Goal: Information Seeking & Learning: Learn about a topic

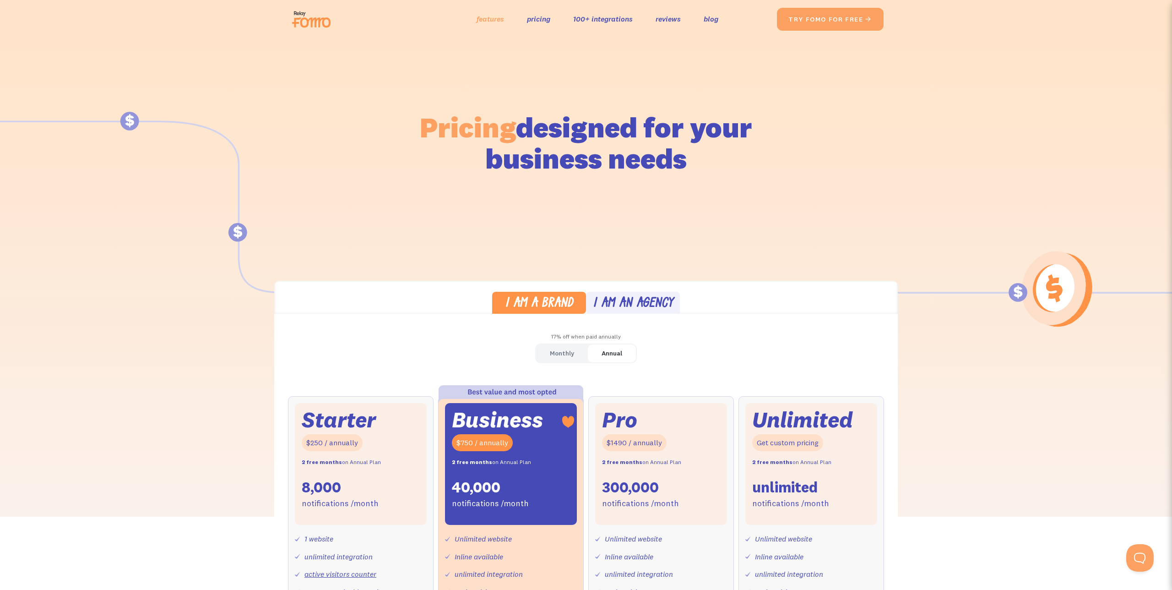
click at [489, 22] on link "features" at bounding box center [490, 18] width 27 height 13
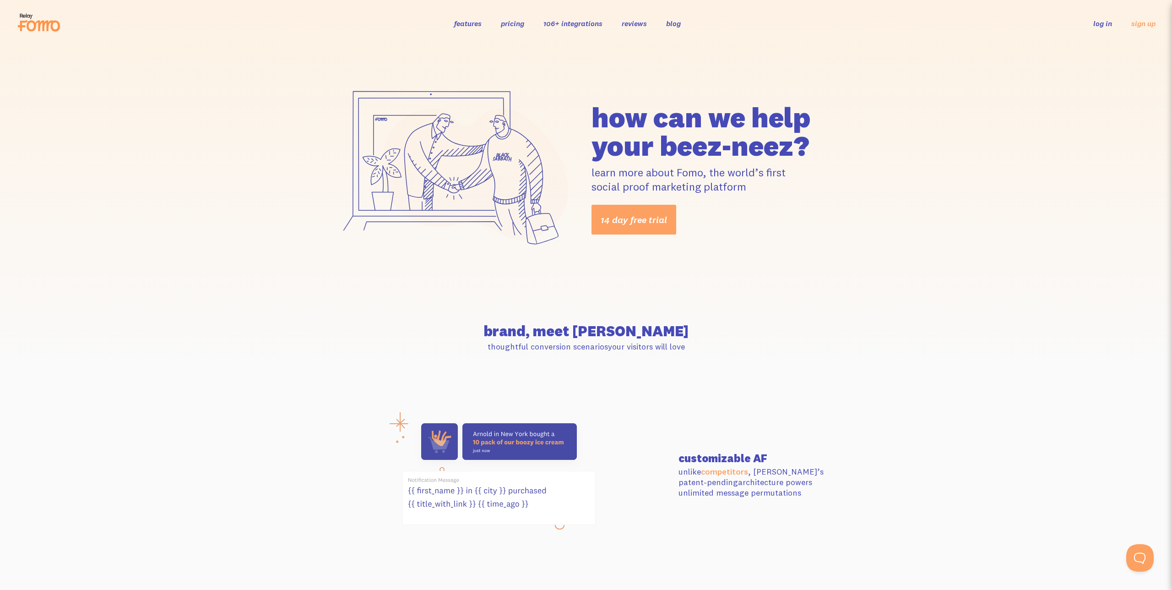
click at [515, 20] on link "pricing" at bounding box center [512, 23] width 23 height 9
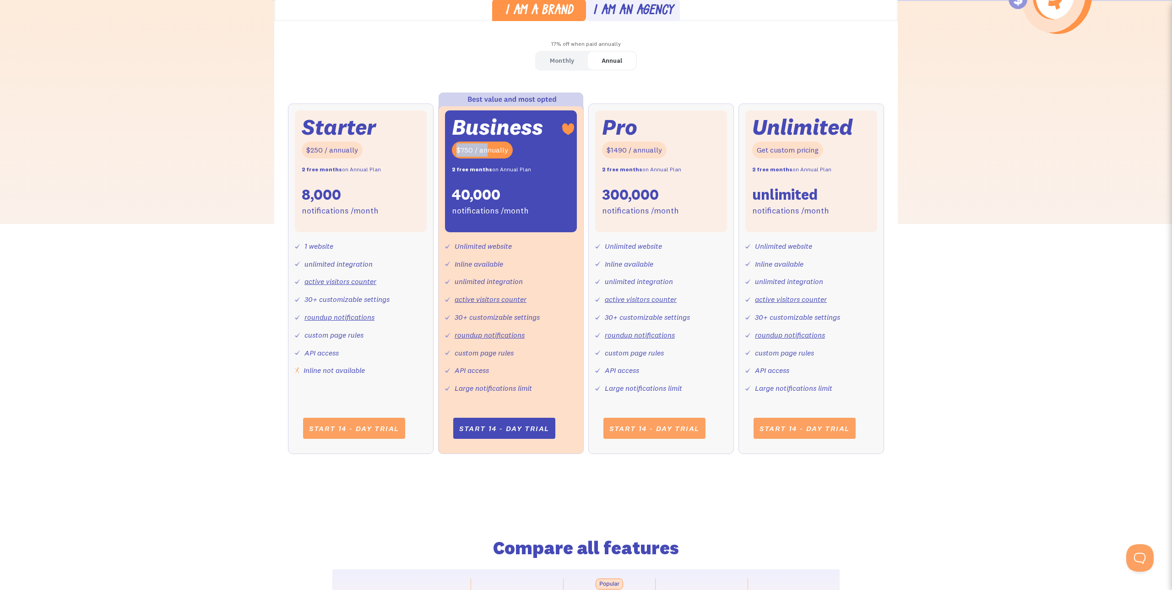
drag, startPoint x: 454, startPoint y: 148, endPoint x: 485, endPoint y: 152, distance: 31.4
click at [485, 152] on div "$750 / annually" at bounding box center [482, 149] width 61 height 17
